Goal: Information Seeking & Learning: Find specific fact

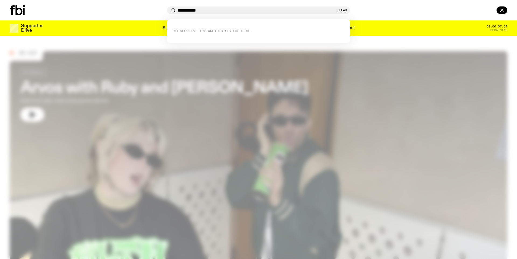
type input "**********"
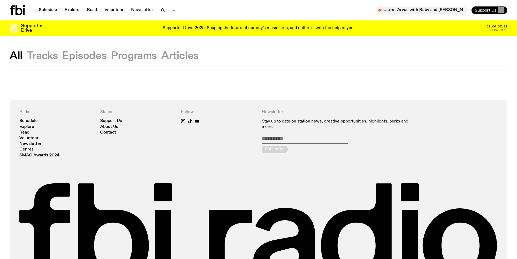
click at [53, 67] on div at bounding box center [258, 82] width 517 height 34
click at [41, 57] on button "Tracks" at bounding box center [42, 56] width 31 height 10
click at [81, 51] on button "Episodes" at bounding box center [84, 56] width 44 height 10
click at [126, 49] on div "All Tracks Episodes Programs Articles Radio Schedule Explore Read Volunteer New…" at bounding box center [258, 177] width 517 height 282
click at [141, 56] on button "Programs" at bounding box center [134, 56] width 46 height 10
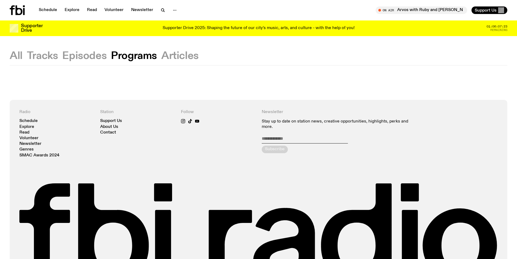
click at [175, 56] on button "Articles" at bounding box center [179, 56] width 37 height 10
drag, startPoint x: 15, startPoint y: 58, endPoint x: 25, endPoint y: 21, distance: 38.4
click at [14, 58] on button "All" at bounding box center [16, 56] width 13 height 10
click at [44, 58] on button "Tracks" at bounding box center [42, 56] width 31 height 10
click at [84, 56] on button "Episodes" at bounding box center [84, 56] width 44 height 10
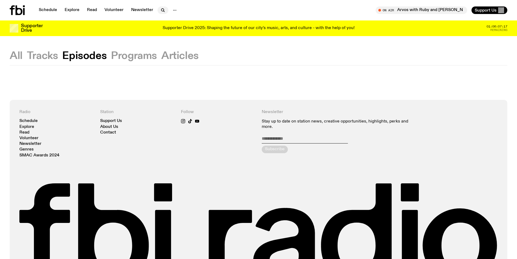
click at [160, 9] on icon "button" at bounding box center [163, 10] width 6 height 6
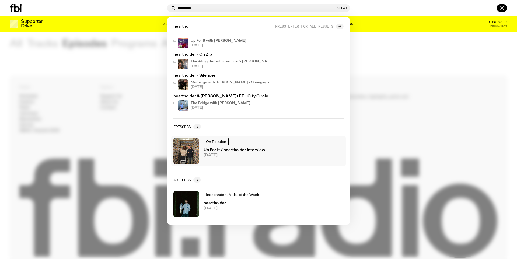
scroll to position [24, 0]
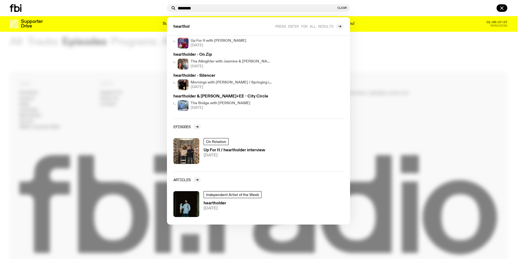
type input "********"
click at [393, 78] on div at bounding box center [258, 129] width 517 height 259
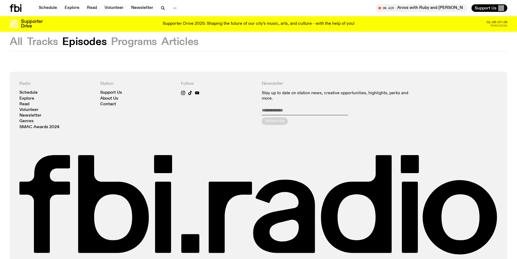
scroll to position [0, 0]
